Goal: Task Accomplishment & Management: Use online tool/utility

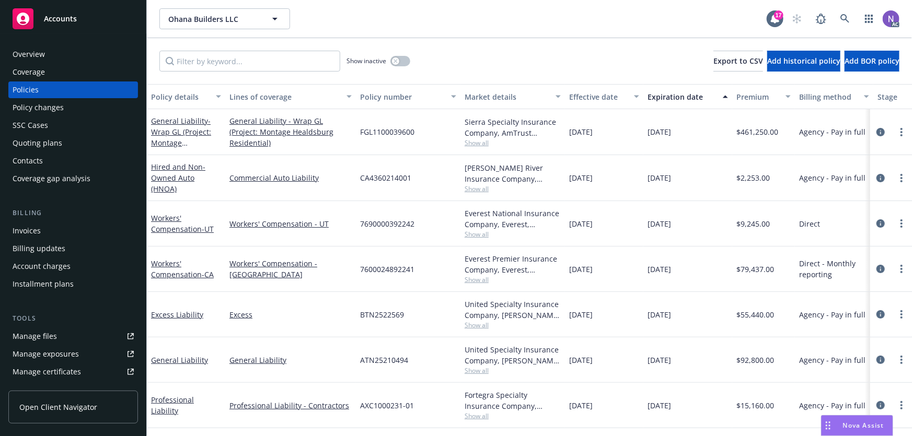
click at [657, 177] on span "[DATE]" at bounding box center [660, 177] width 24 height 11
click at [657, 177] on span "10/15/2025" at bounding box center [660, 177] width 24 height 11
copy span "10/15/2025"
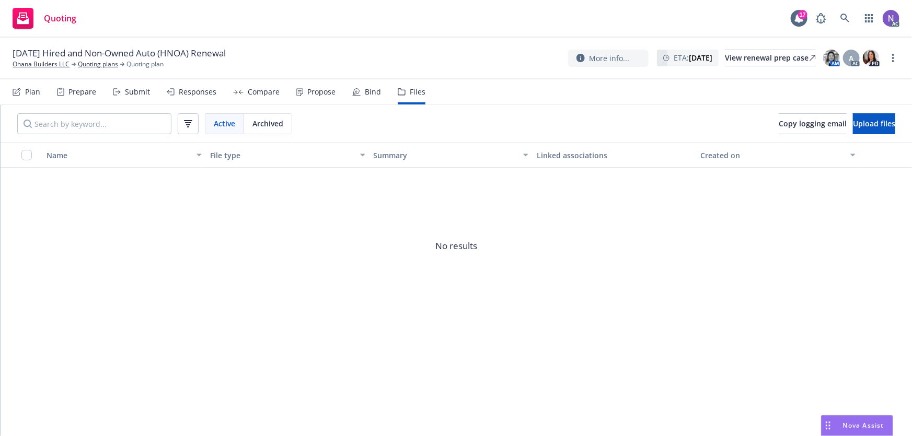
click at [160, 51] on span "10/15/25 Hired and Non-Owned Auto (HNOA) Renewal" at bounding box center [119, 53] width 213 height 13
copy span "10/15/25 Hired and Non-Owned Auto (HNOA) Renewal"
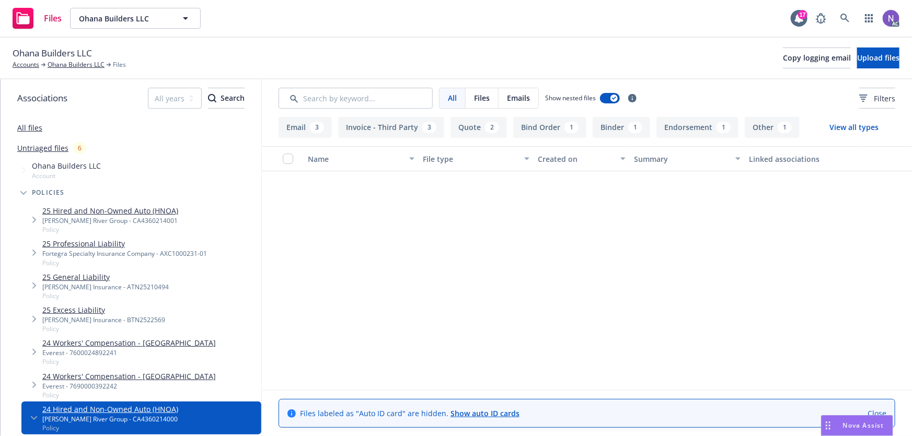
scroll to position [285, 0]
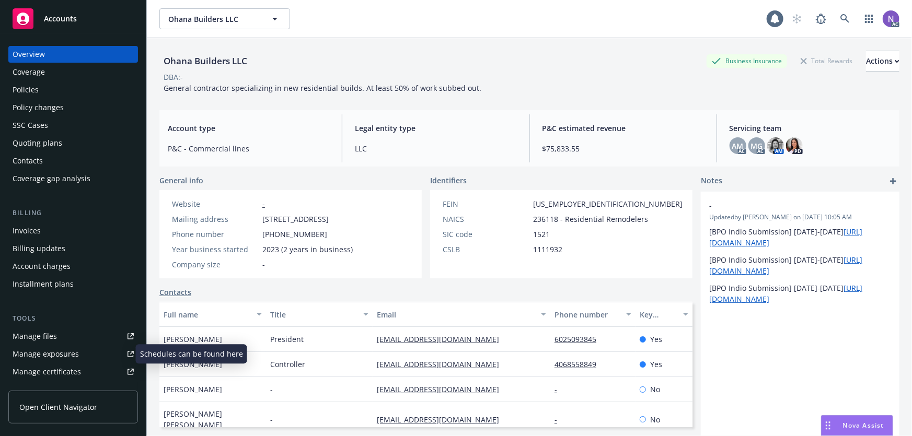
click at [74, 354] on div "Manage exposures" at bounding box center [46, 354] width 66 height 17
click at [63, 87] on div "Policies" at bounding box center [73, 90] width 121 height 17
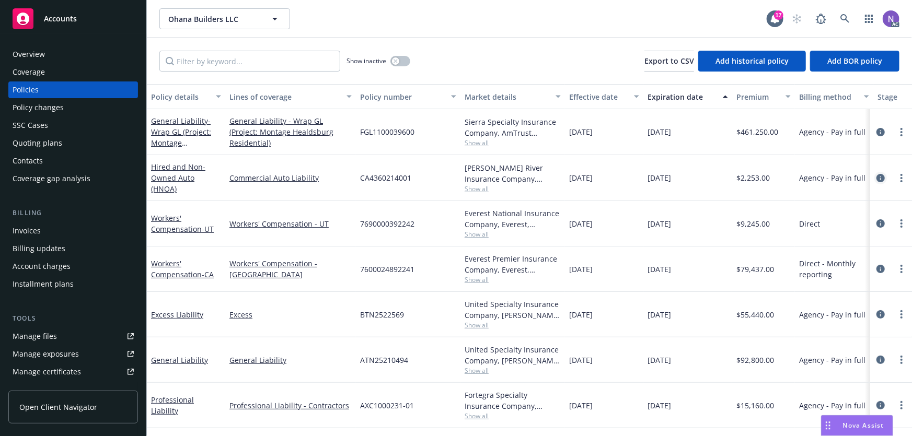
click at [884, 178] on icon "circleInformation" at bounding box center [881, 178] width 8 height 8
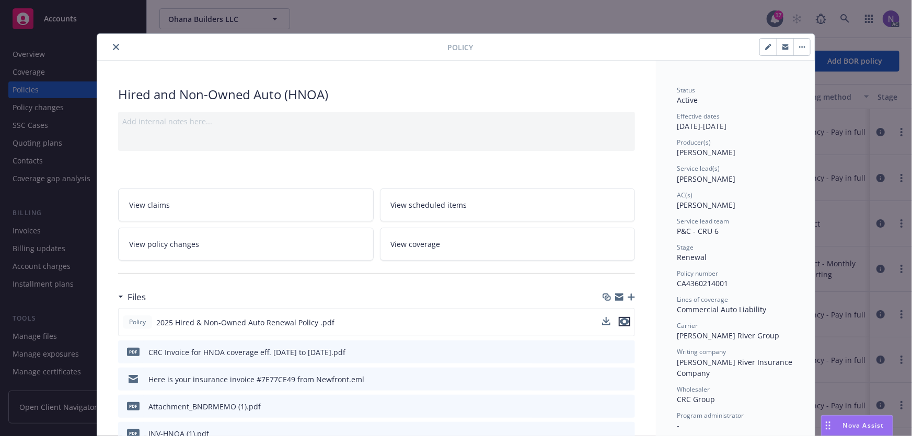
click at [623, 319] on icon "preview file" at bounding box center [624, 321] width 9 height 7
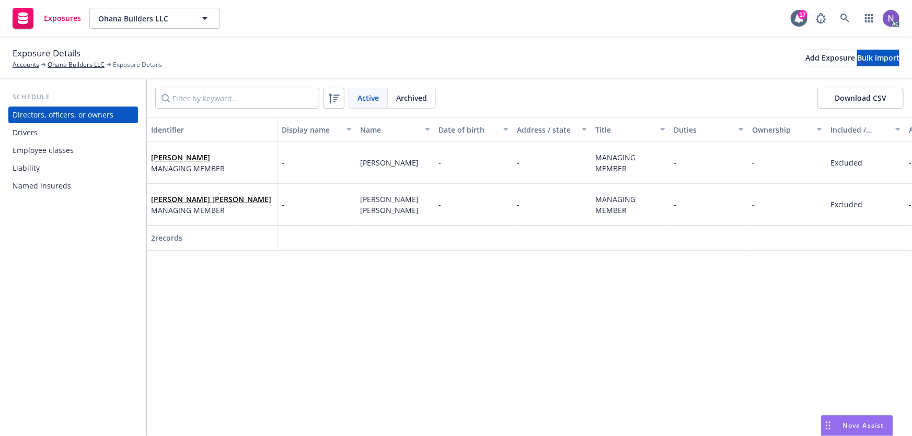
click at [55, 144] on div "Employee classes" at bounding box center [43, 150] width 61 height 17
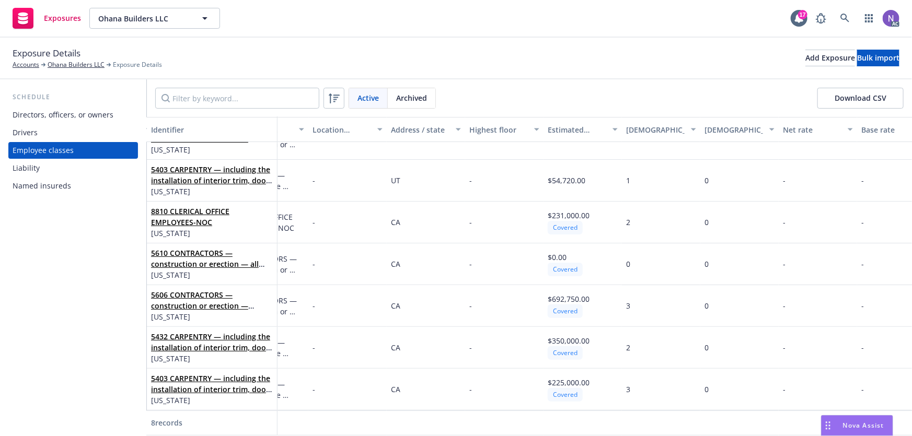
scroll to position [73, 221]
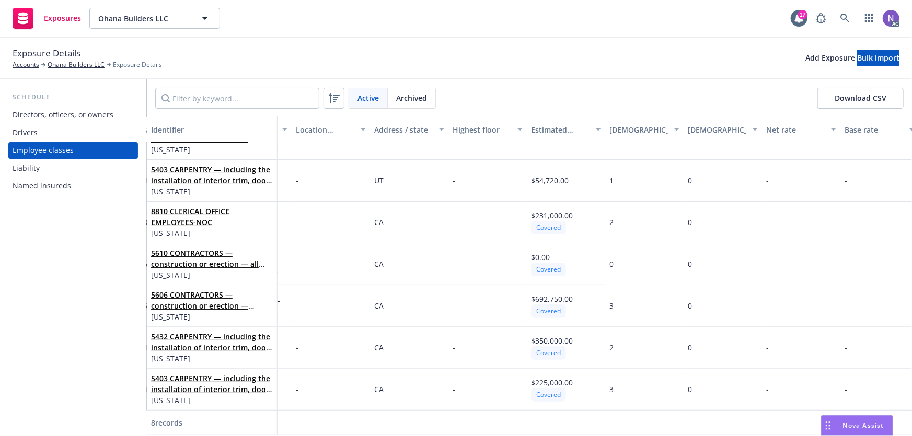
drag, startPoint x: 579, startPoint y: 428, endPoint x: 740, endPoint y: 432, distance: 161.0
click at [740, 432] on div "Identifier Display name Class code Class code description Location number Addre…" at bounding box center [529, 276] width 765 height 319
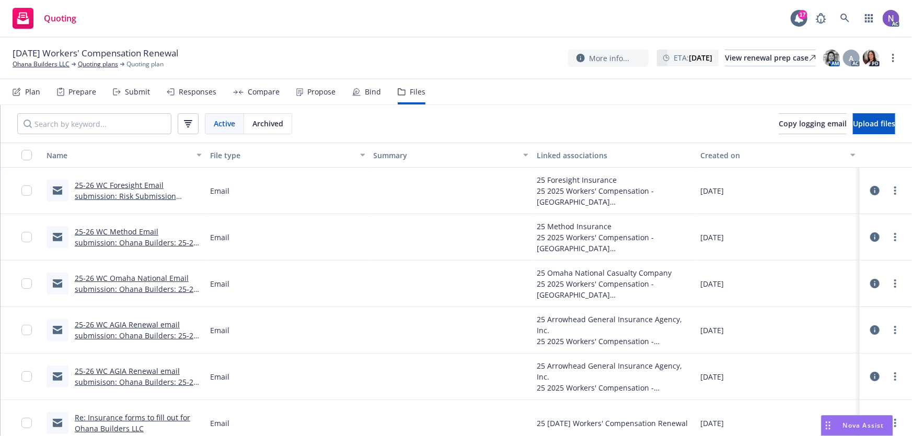
scroll to position [47, 0]
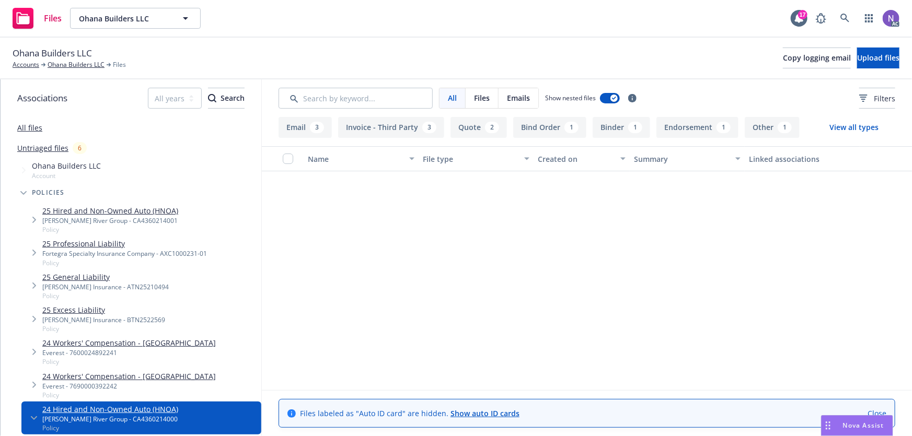
scroll to position [285, 0]
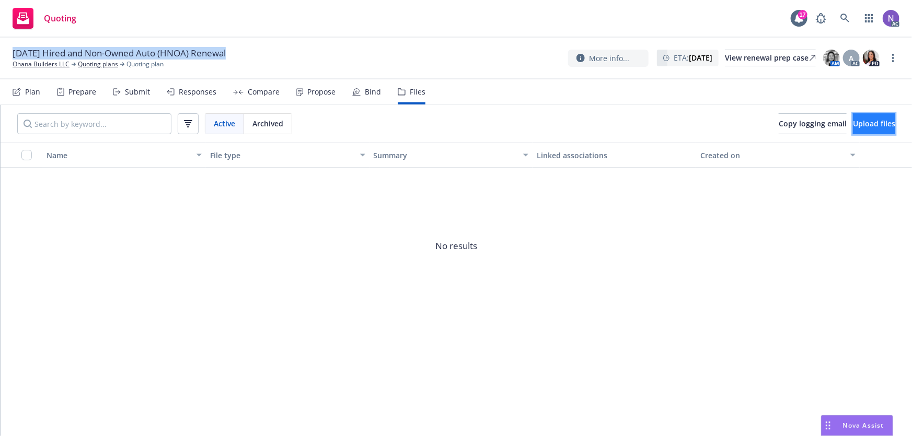
click at [853, 120] on button "Upload files" at bounding box center [874, 123] width 42 height 21
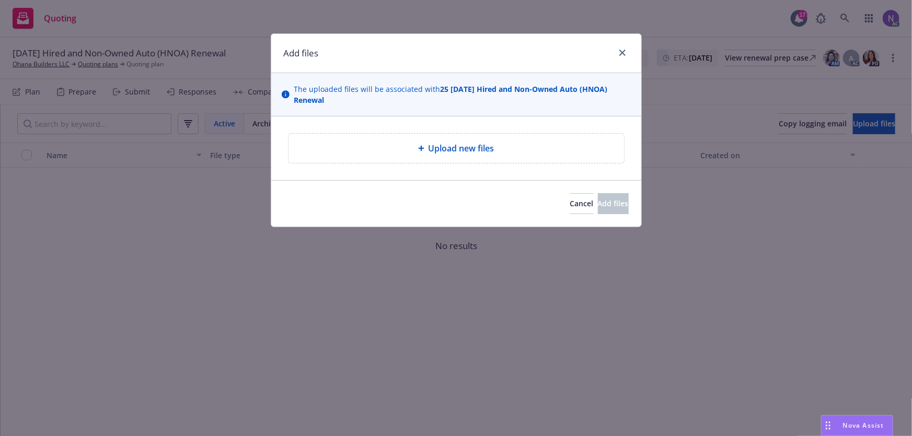
click at [386, 149] on div "Upload new files" at bounding box center [456, 148] width 319 height 13
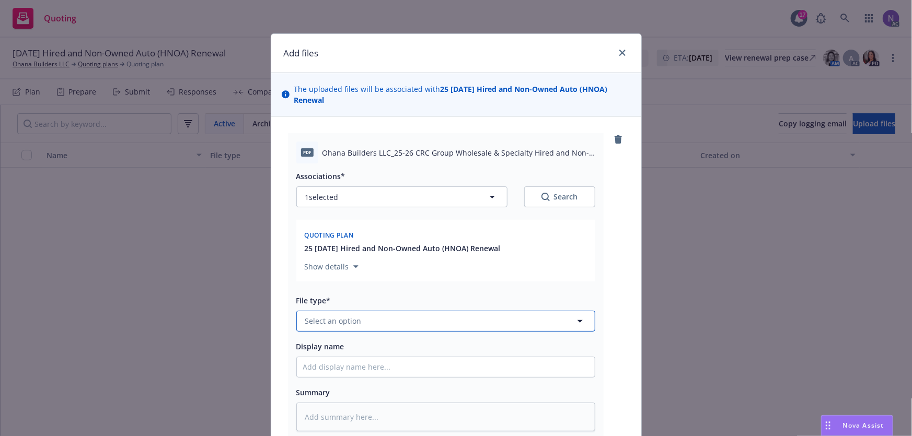
click at [404, 318] on button "Select an option" at bounding box center [445, 321] width 299 height 21
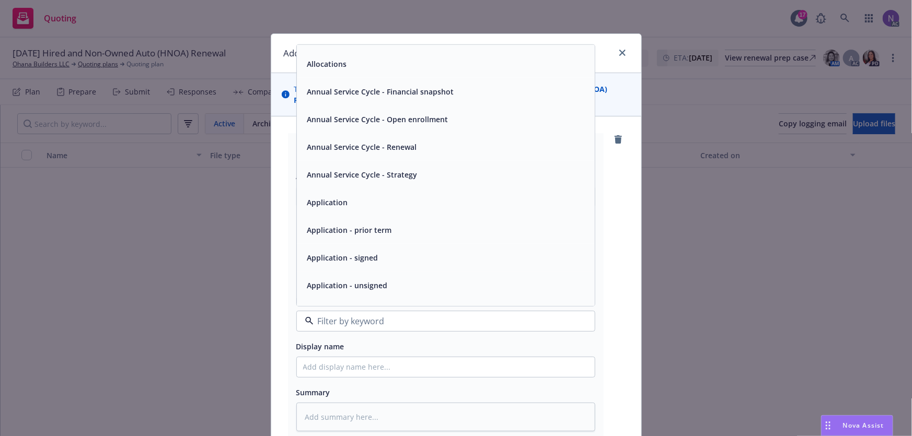
scroll to position [47, 0]
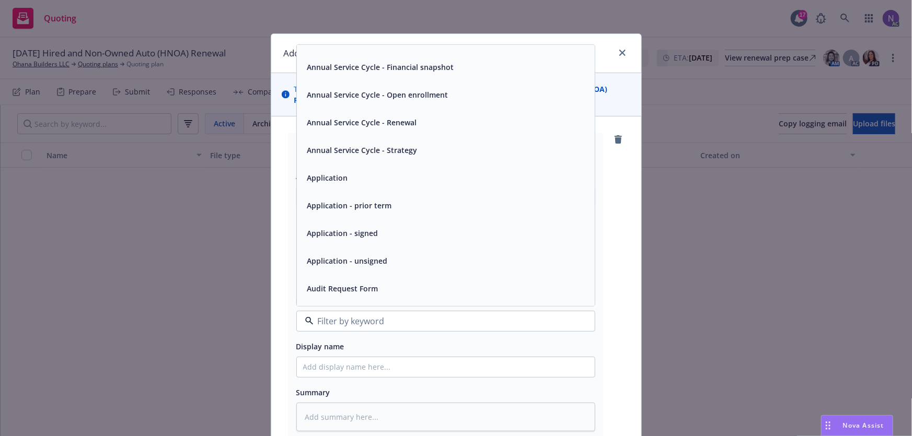
click at [418, 252] on div "Application - unsigned" at bounding box center [446, 261] width 298 height 28
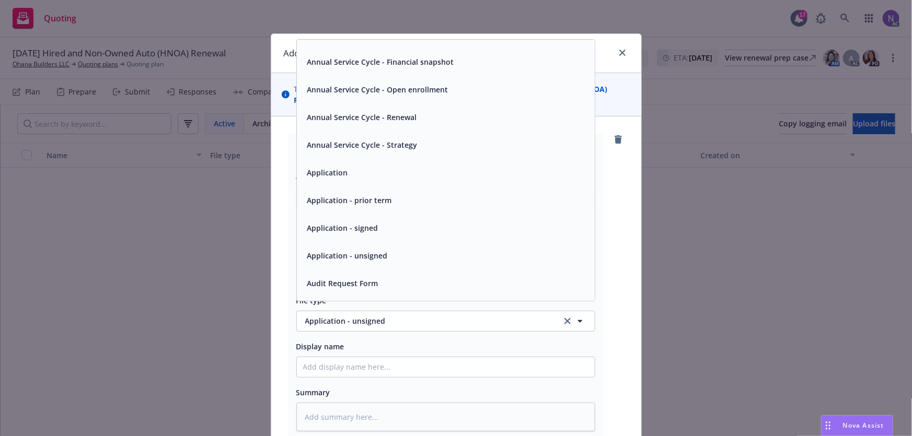
scroll to position [0, 0]
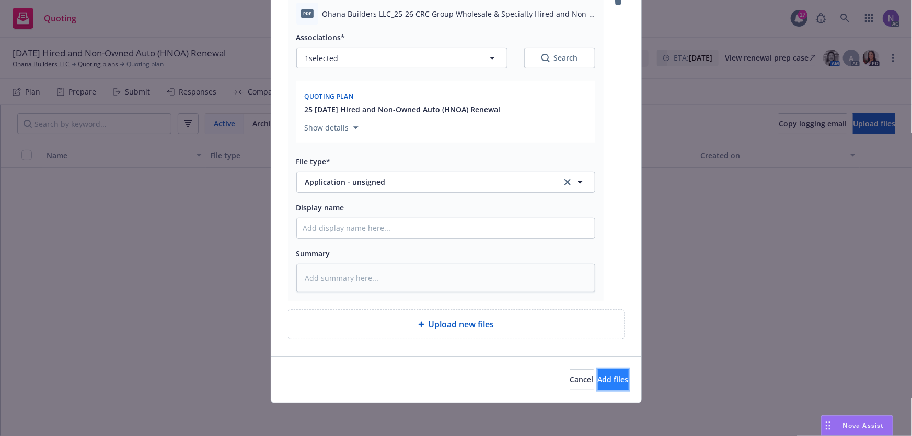
click at [598, 377] on span "Add files" at bounding box center [613, 380] width 31 height 10
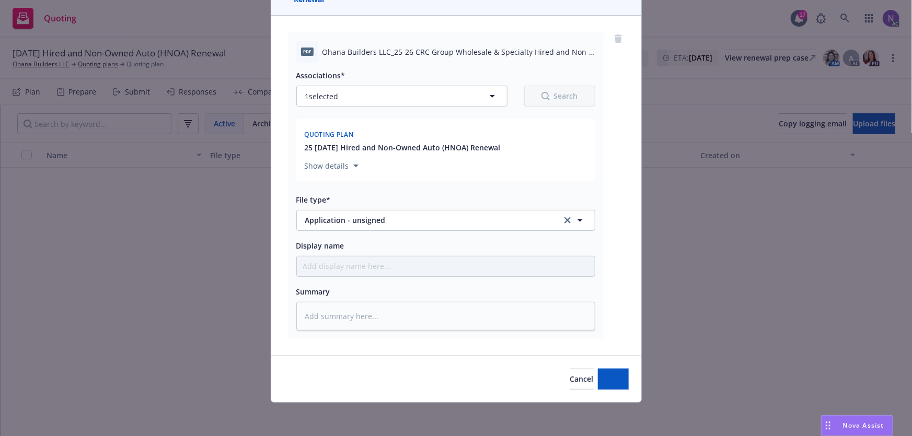
scroll to position [100, 0]
type textarea "x"
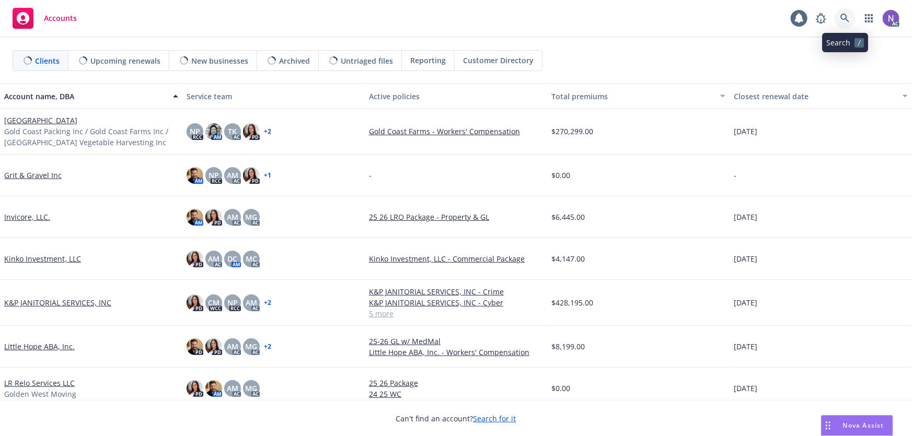
click at [839, 21] on link at bounding box center [845, 18] width 21 height 21
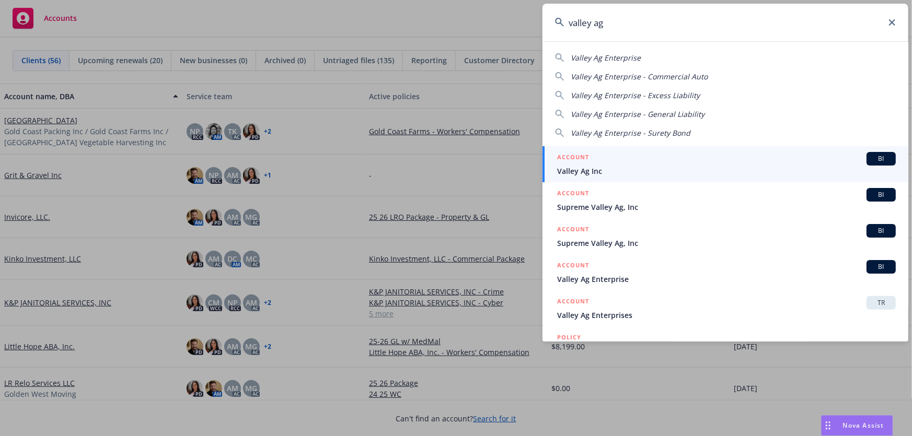
type input "valley ag"
click at [643, 159] on div "ACCOUNT BI" at bounding box center [726, 159] width 339 height 14
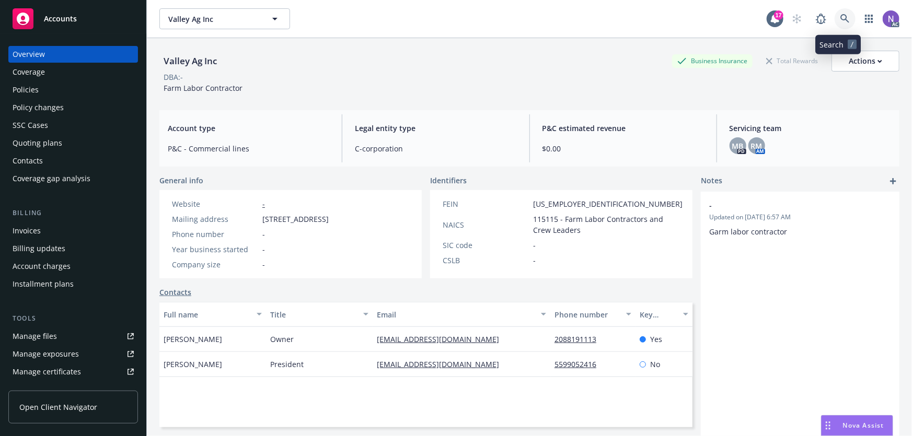
click at [835, 19] on link at bounding box center [845, 18] width 21 height 21
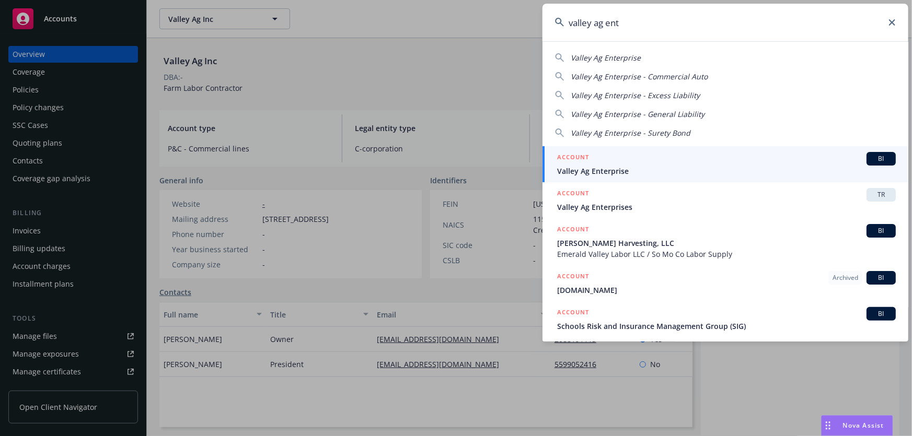
type input "valley ag ent"
click at [736, 158] on div "ACCOUNT BI" at bounding box center [726, 159] width 339 height 14
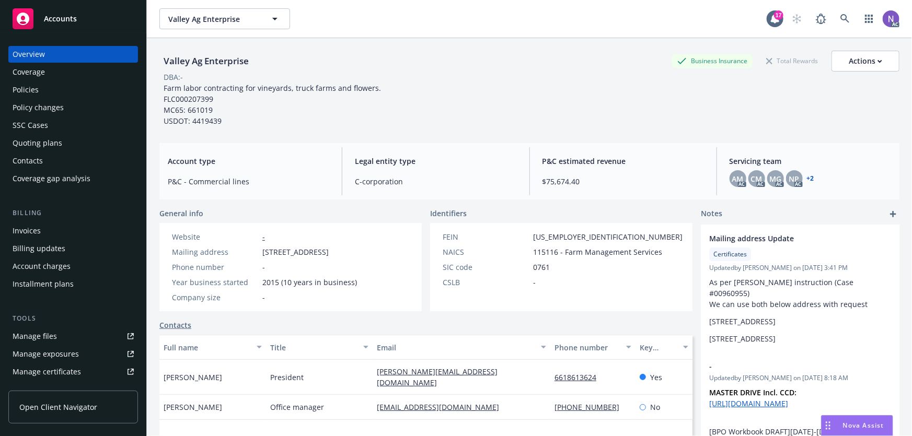
click at [59, 94] on div "Policies" at bounding box center [73, 90] width 121 height 17
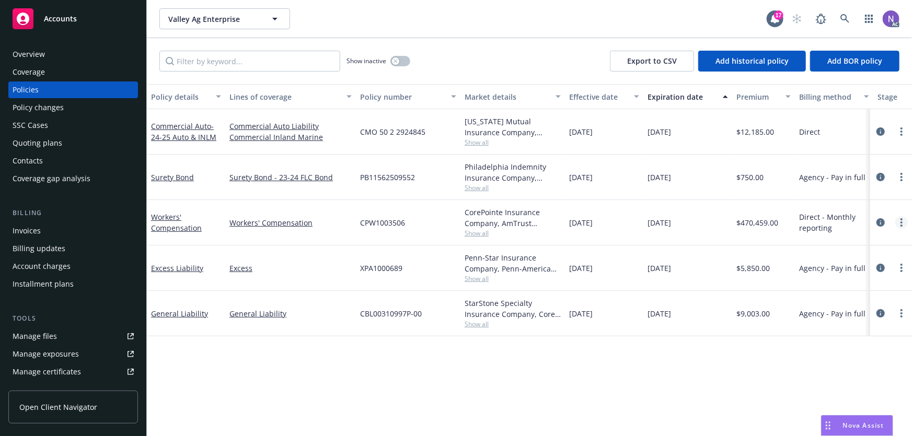
click at [899, 223] on link "more" at bounding box center [901, 222] width 13 height 13
click at [821, 376] on link "Copy logging email" at bounding box center [846, 369] width 123 height 21
click at [79, 52] on div "Overview" at bounding box center [73, 54] width 121 height 17
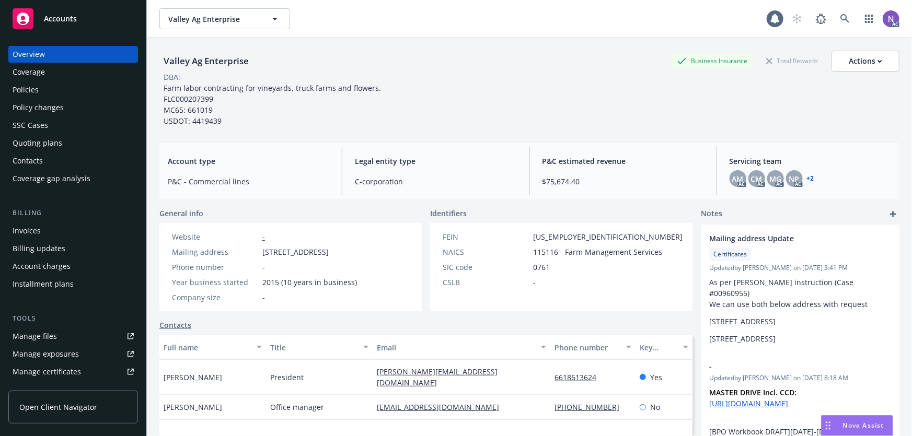
click at [213, 57] on div "Valley Ag Enterprise" at bounding box center [206, 61] width 94 height 14
copy div "Valley Ag Enterprise"
click at [68, 85] on div "Policies" at bounding box center [73, 90] width 121 height 17
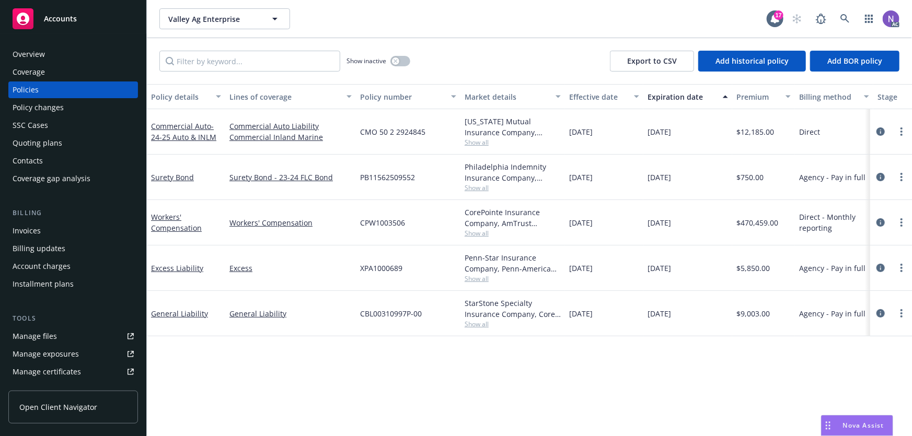
click at [378, 229] on div "CPW1003506" at bounding box center [408, 222] width 105 height 45
copy span "CPW1003506"
click at [849, 20] on icon at bounding box center [845, 18] width 9 height 9
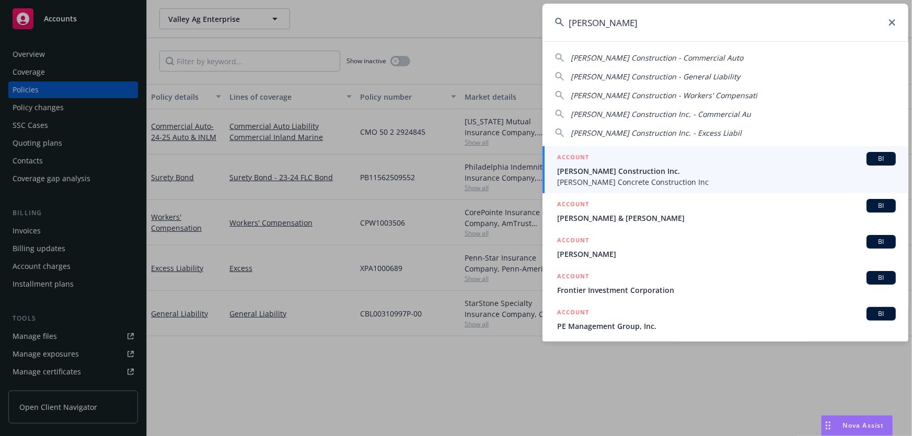
type input "ricardo marrun"
click at [653, 169] on span "[PERSON_NAME] Construction Inc." at bounding box center [726, 171] width 339 height 11
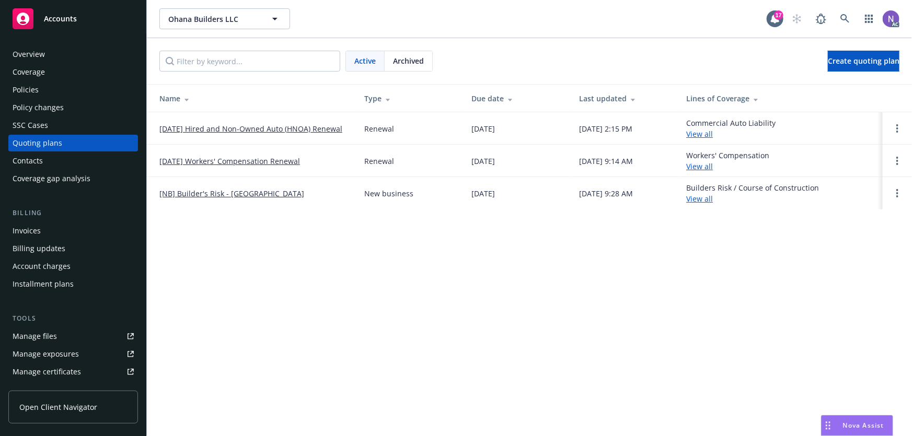
click at [214, 130] on link "[DATE] Hired and Non-Owned Auto (HNOA) Renewal" at bounding box center [250, 128] width 183 height 11
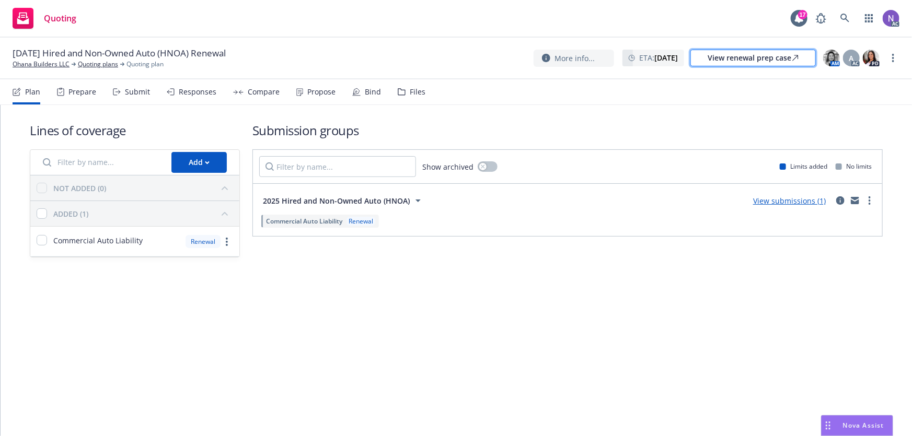
click at [721, 65] on div "View renewal prep case" at bounding box center [753, 58] width 91 height 16
drag, startPoint x: 409, startPoint y: 105, endPoint x: 408, endPoint y: 93, distance: 12.0
click at [409, 104] on div "10/15/25 Hired and Non-Owned Auto (HNOA) Renewal Ohana Builders LLC Quoting pla…" at bounding box center [456, 237] width 912 height 399
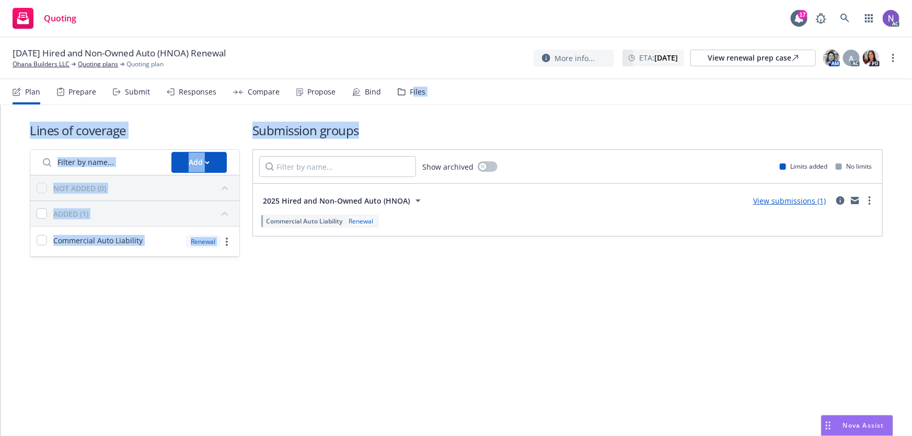
click at [410, 92] on div "Files" at bounding box center [418, 92] width 16 height 8
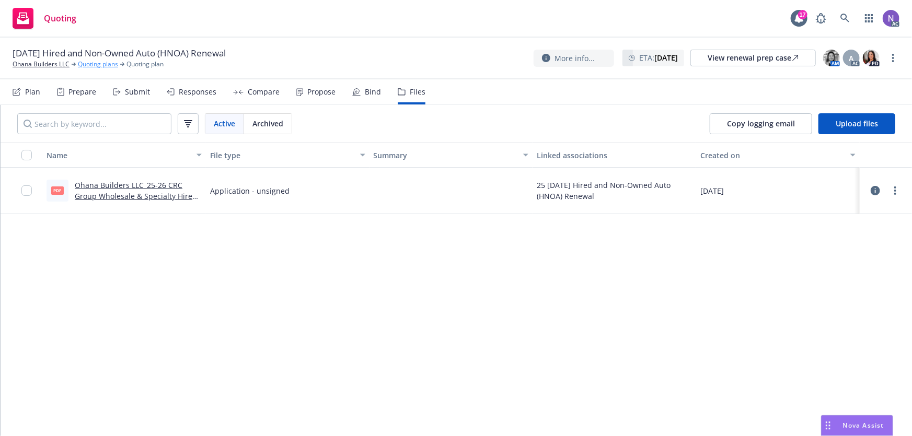
click at [93, 67] on link "Quoting plans" at bounding box center [98, 64] width 40 height 9
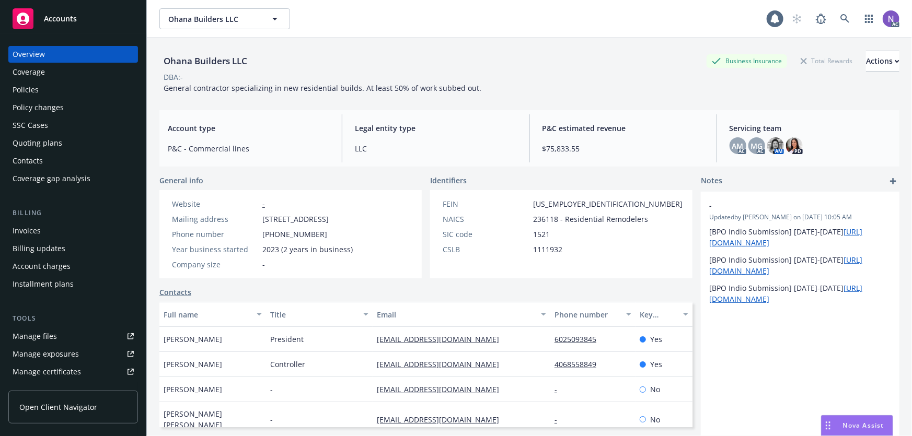
click at [69, 86] on div "Policies" at bounding box center [73, 90] width 121 height 17
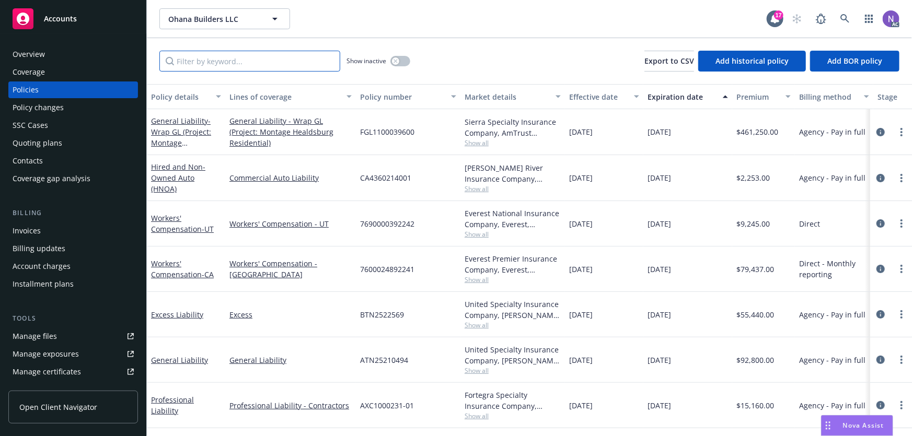
click at [265, 62] on input "Filter by keyword..." at bounding box center [249, 61] width 181 height 21
paste input "7690000392241"
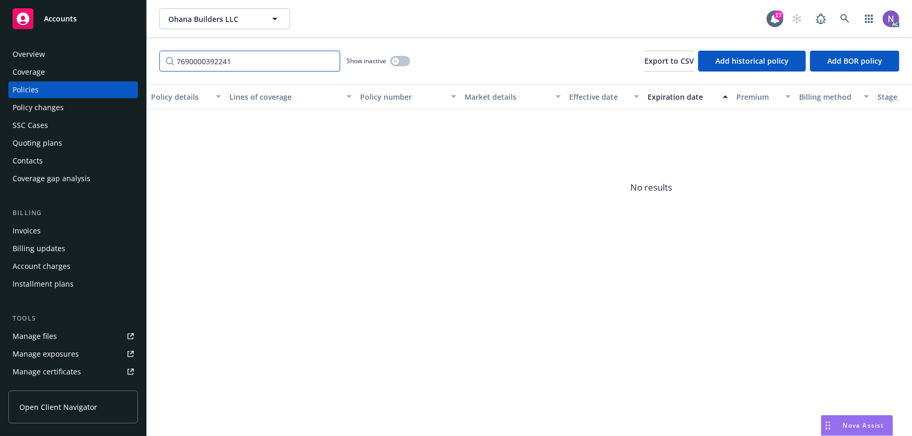
type input "7690000392241"
click at [394, 59] on icon "button" at bounding box center [396, 61] width 4 height 4
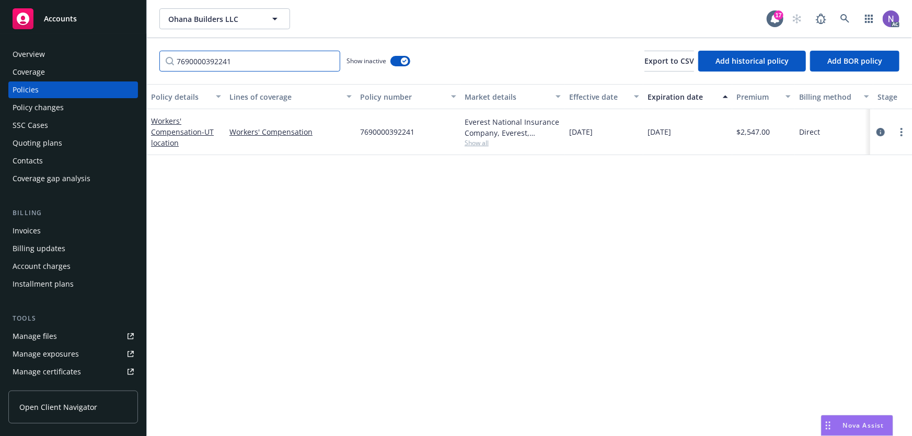
click at [328, 60] on input "7690000392241" at bounding box center [249, 61] width 181 height 21
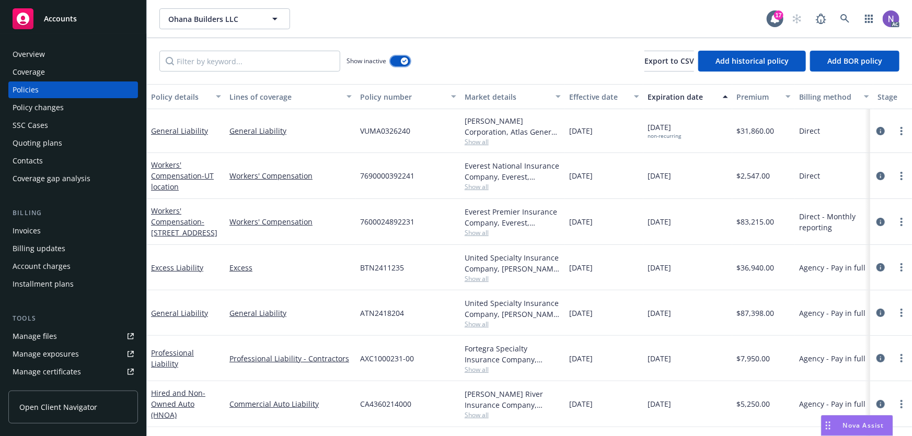
click at [394, 58] on button "button" at bounding box center [400, 61] width 20 height 10
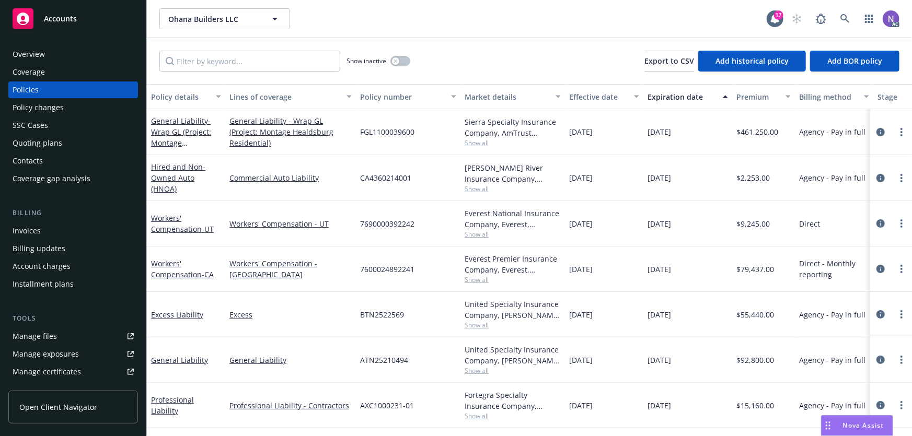
click at [385, 222] on span "7690000392242" at bounding box center [387, 223] width 54 height 11
copy span "7690000392242"
click at [731, 217] on div "10/15/2025" at bounding box center [687, 223] width 89 height 45
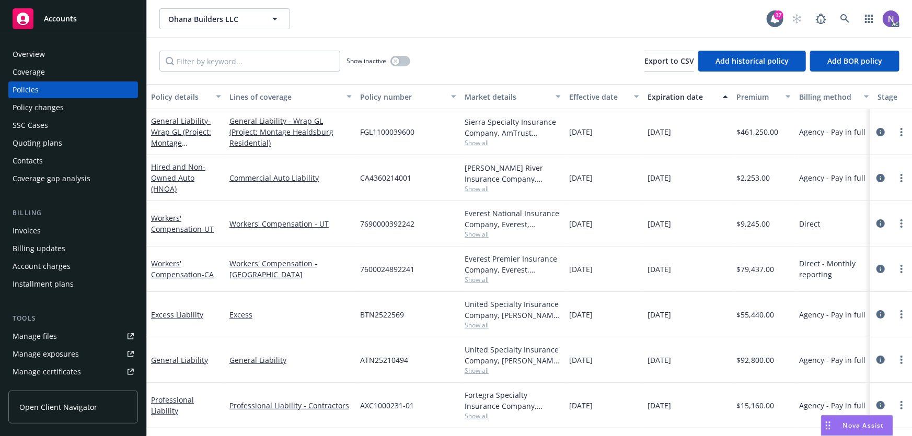
click at [734, 217] on div "$9,245.00" at bounding box center [763, 223] width 63 height 45
click at [734, 218] on div "$9,245.00" at bounding box center [763, 223] width 63 height 45
click at [737, 216] on div "$9,245.00" at bounding box center [763, 223] width 63 height 45
click at [745, 216] on div "$9,245.00" at bounding box center [763, 223] width 63 height 45
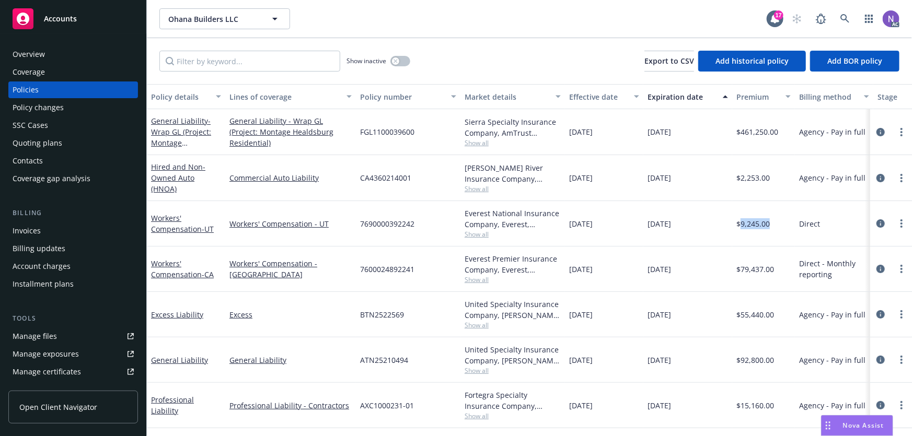
copy span "9,245.00"
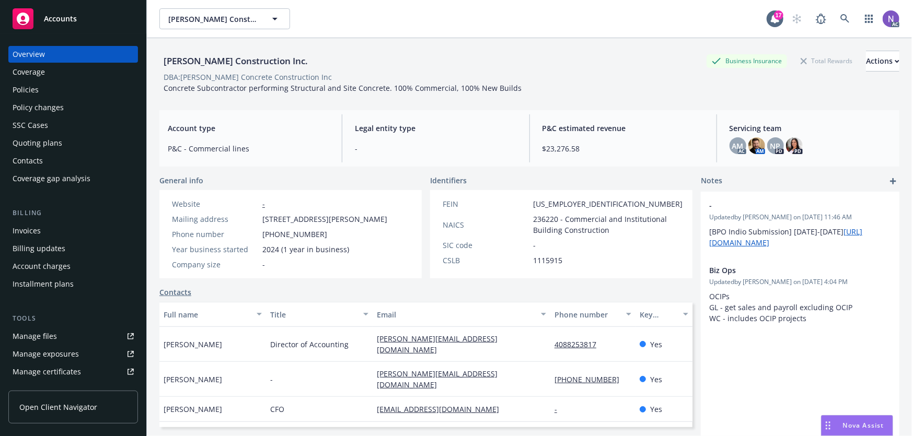
click at [86, 109] on div "Policy changes" at bounding box center [73, 107] width 121 height 17
